Goal: Task Accomplishment & Management: Manage account settings

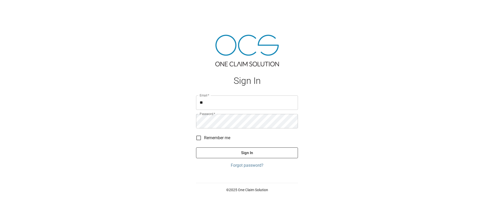
type input "**********"
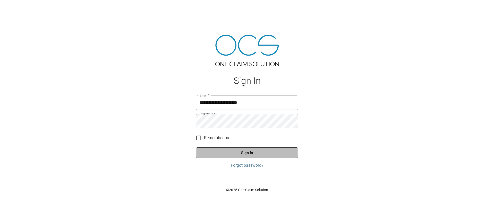
click at [270, 156] on button "Sign In" at bounding box center [247, 152] width 102 height 11
